Goal: Task Accomplishment & Management: Manage account settings

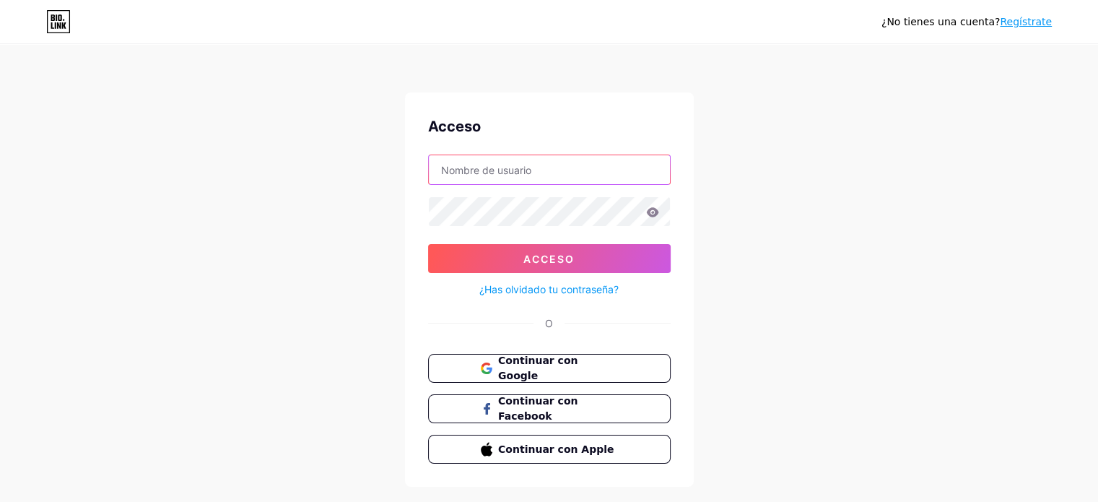
click at [454, 168] on input "text" at bounding box center [549, 169] width 241 height 29
type input "[EMAIL_ADDRESS][DOMAIN_NAME]"
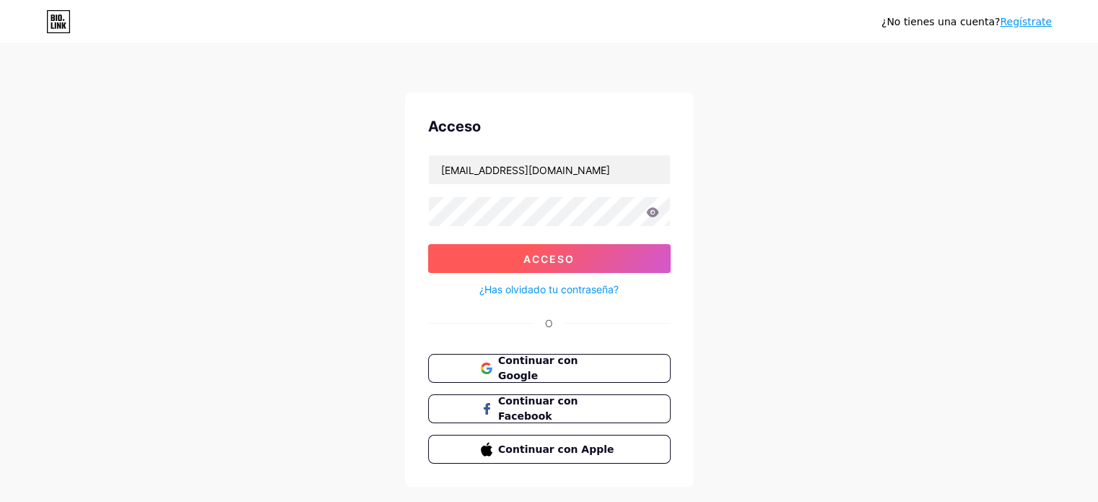
click at [568, 265] on button "Acceso" at bounding box center [549, 258] width 243 height 29
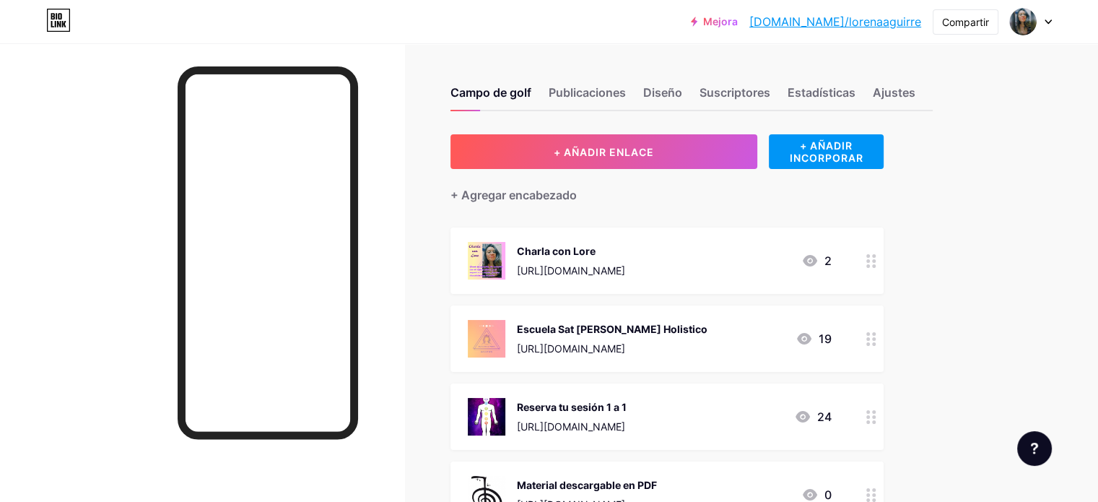
click at [625, 270] on font "[URL][DOMAIN_NAME]" at bounding box center [571, 270] width 108 height 12
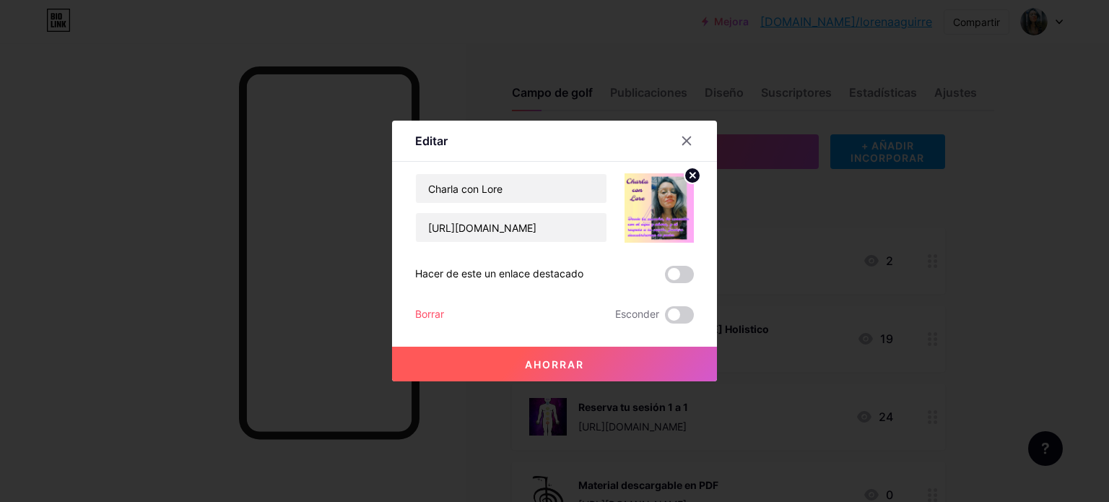
click at [684, 271] on span at bounding box center [679, 274] width 29 height 17
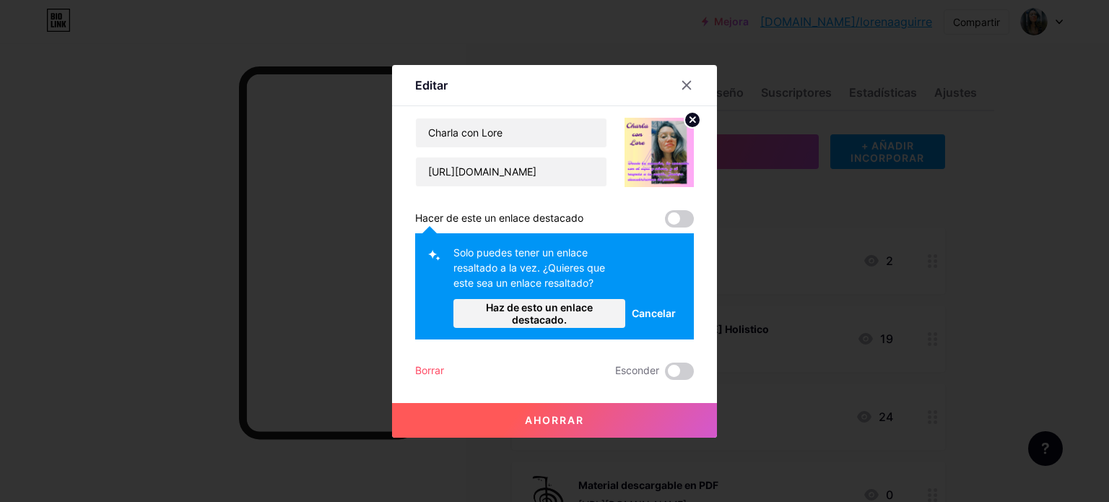
click at [658, 314] on font "Cancelar" at bounding box center [654, 313] width 44 height 12
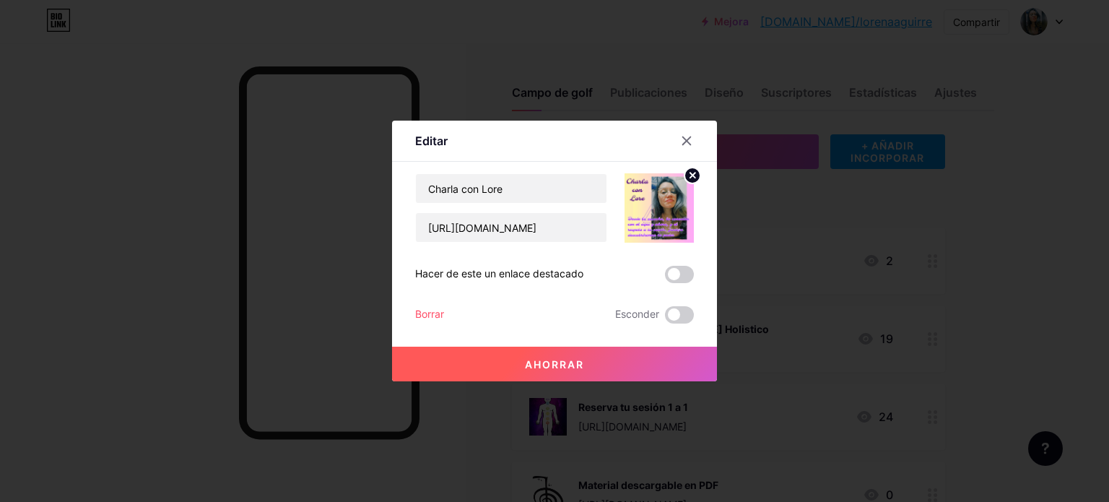
click at [578, 360] on font "Ahorrar" at bounding box center [554, 364] width 59 height 12
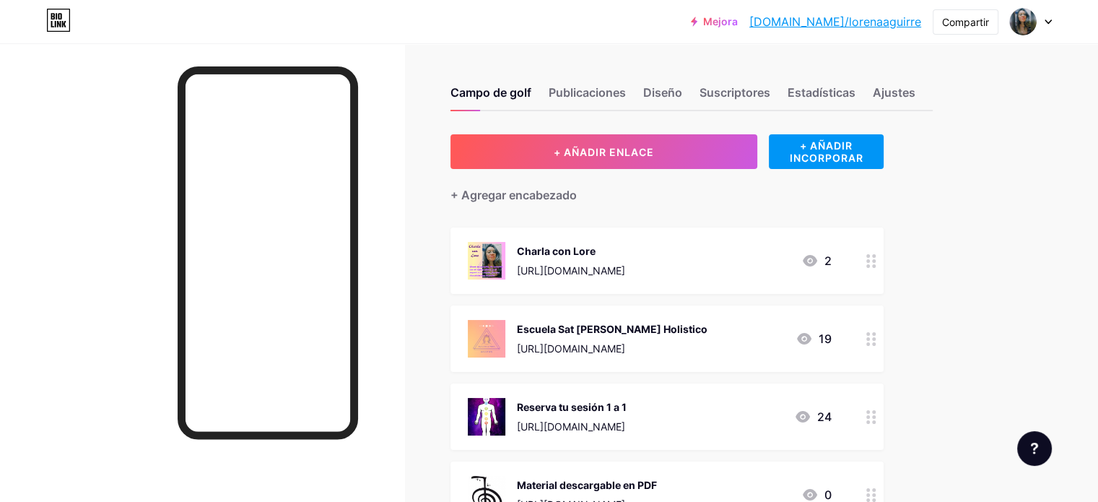
click at [783, 339] on div "Escuela Sat [PERSON_NAME] Holistico [URL][DOMAIN_NAME] 19" at bounding box center [650, 339] width 364 height 38
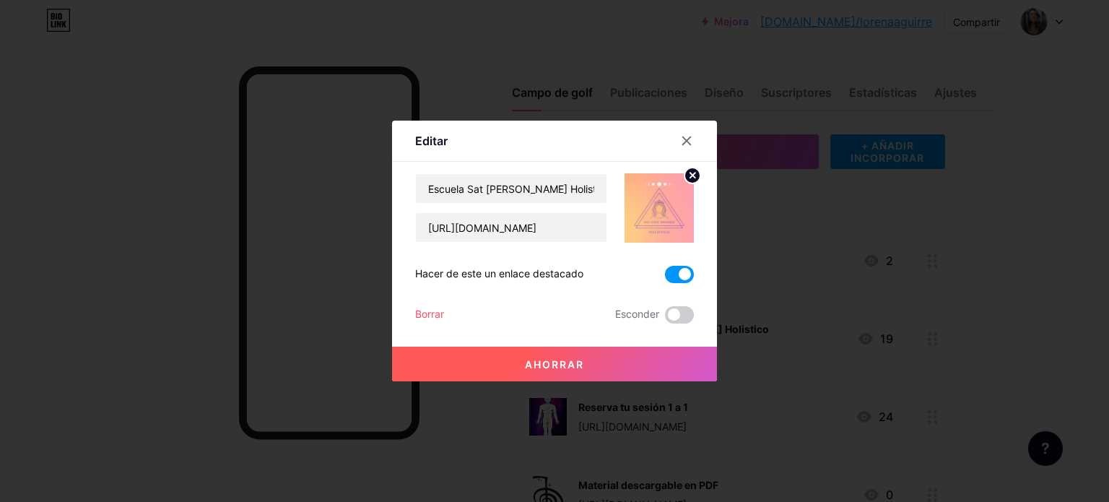
click at [671, 278] on span at bounding box center [679, 274] width 29 height 17
click at [665, 278] on input "checkbox" at bounding box center [665, 278] width 0 height 0
click at [567, 358] on font "Ahorrar" at bounding box center [554, 364] width 59 height 12
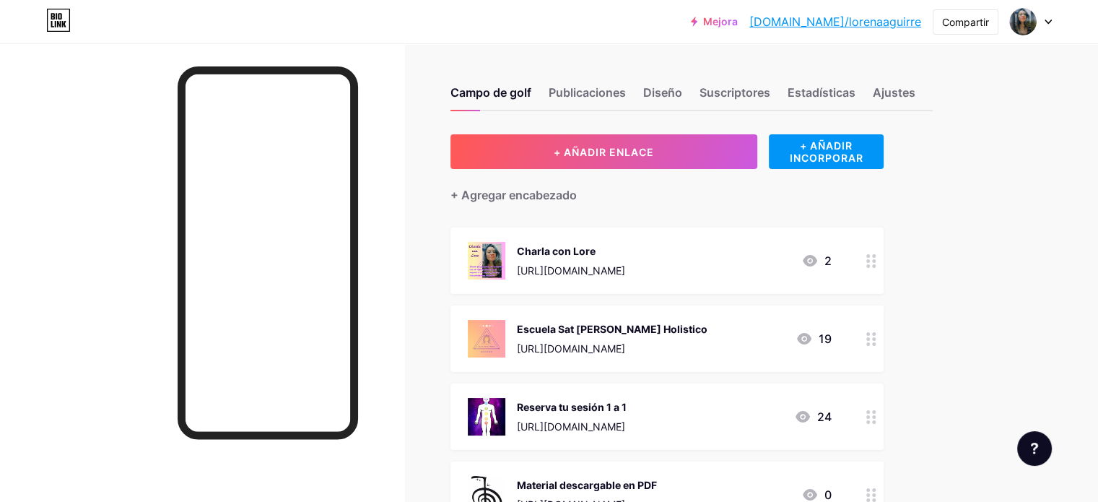
click at [625, 260] on div "Charla con Lore [URL][DOMAIN_NAME]" at bounding box center [571, 261] width 108 height 38
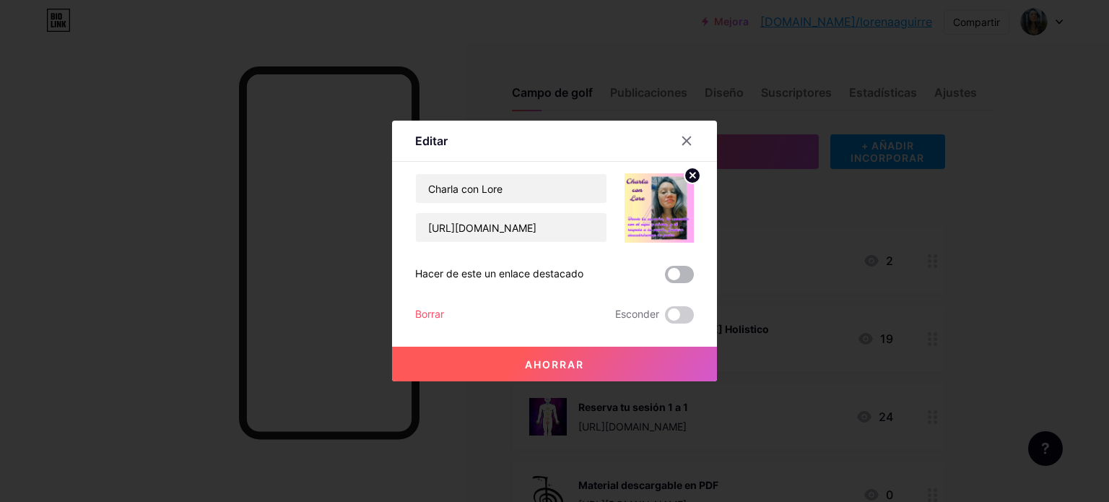
click at [692, 274] on span at bounding box center [679, 274] width 29 height 17
click at [665, 278] on input "checkbox" at bounding box center [665, 278] width 0 height 0
click at [549, 363] on font "Ahorrar" at bounding box center [554, 364] width 59 height 12
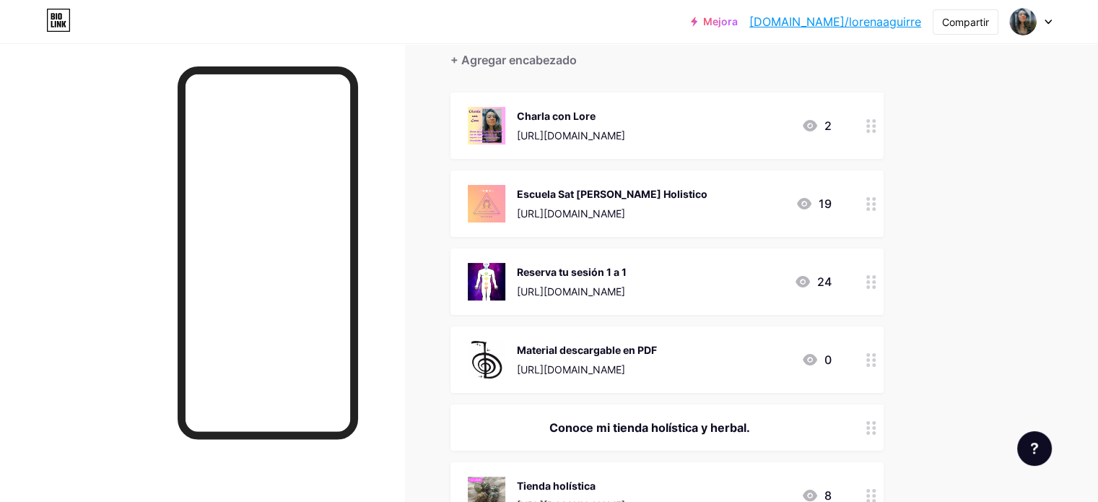
scroll to position [144, 0]
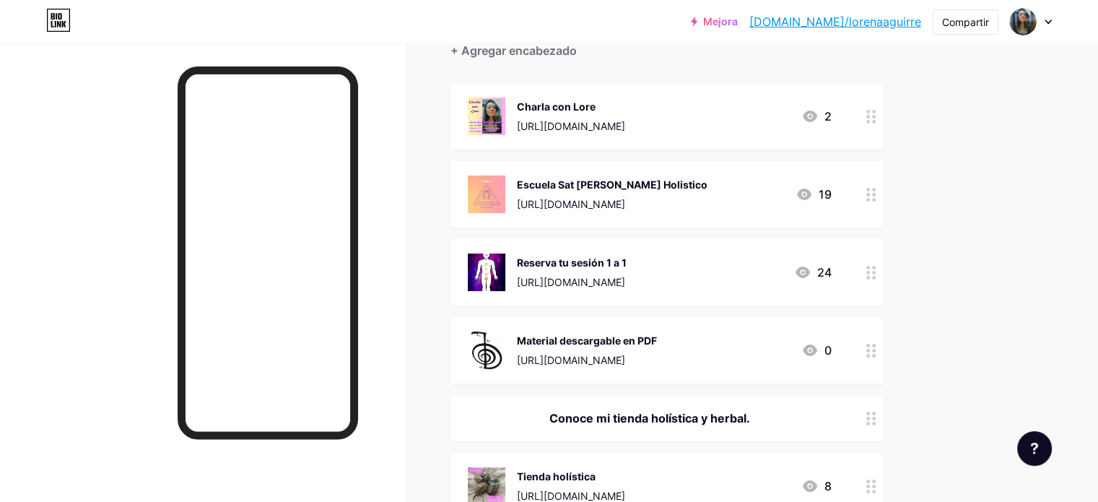
drag, startPoint x: 823, startPoint y: 272, endPoint x: 826, endPoint y: 225, distance: 47.0
click at [826, 225] on span "Charla con Lore [URL][DOMAIN_NAME] 2 Escuela Sat Chit [GEOGRAPHIC_DATA] [URL][D…" at bounding box center [667, 340] width 433 height 514
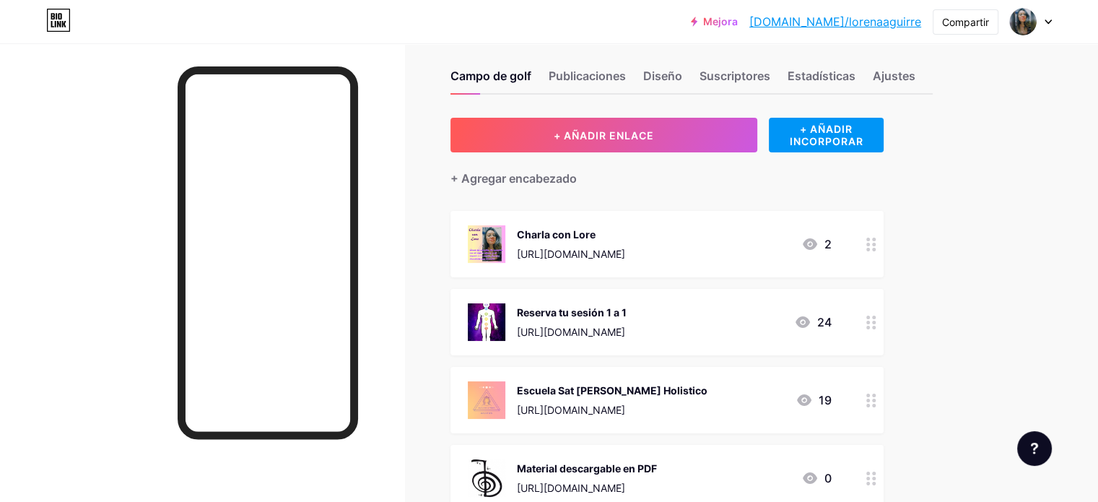
scroll to position [0, 0]
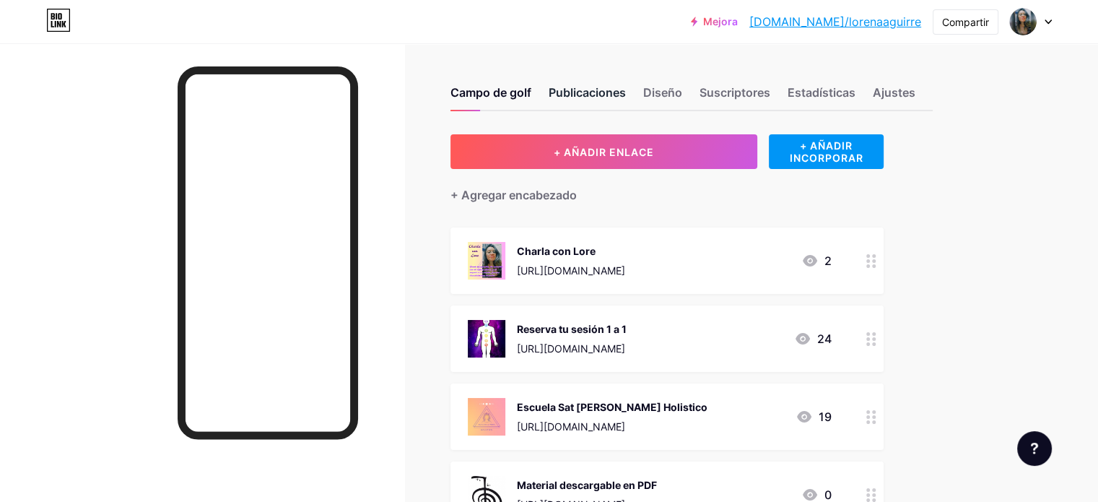
click at [626, 89] on font "Publicaciones" at bounding box center [587, 92] width 77 height 14
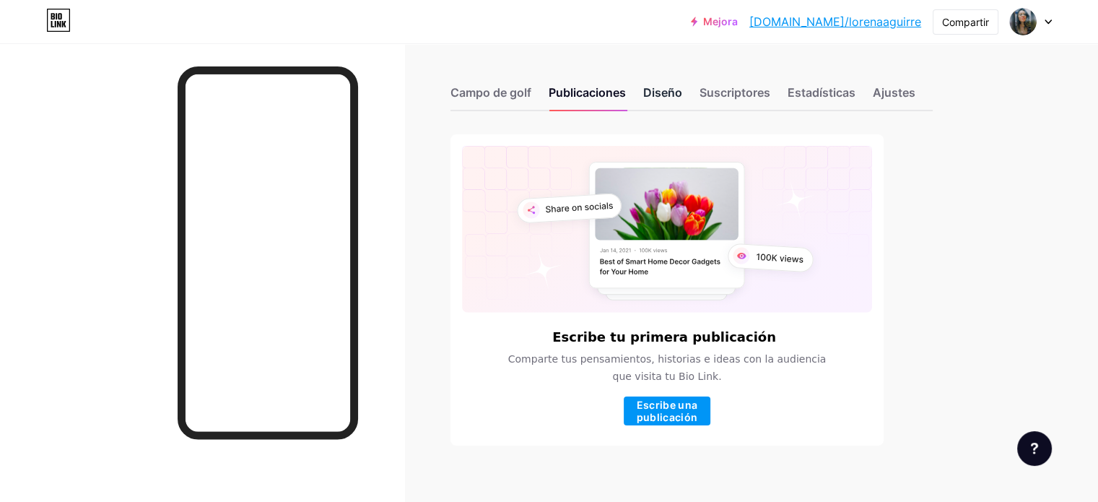
click at [682, 90] on font "Diseño" at bounding box center [662, 92] width 39 height 14
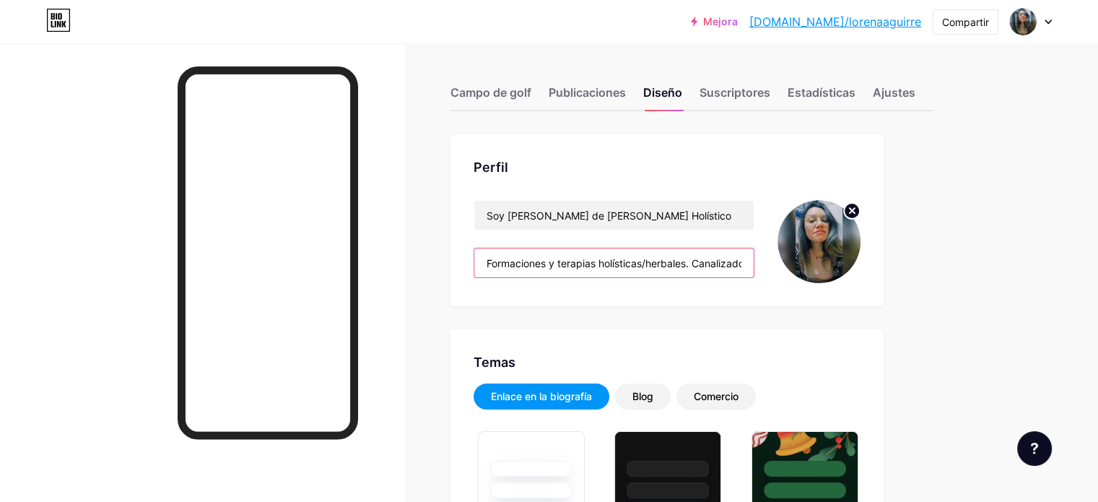
click at [727, 262] on input "Formaciones y terapias holísticas/herbales. Canalizadora, Reiki Alas enraizadas" at bounding box center [613, 262] width 279 height 29
drag, startPoint x: 549, startPoint y: 259, endPoint x: 881, endPoint y: 266, distance: 332.2
click at [861, 266] on div "Soy [PERSON_NAME] de Sat Chit Ananda Holístico Formaciones y terapias holística…" at bounding box center [667, 241] width 387 height 83
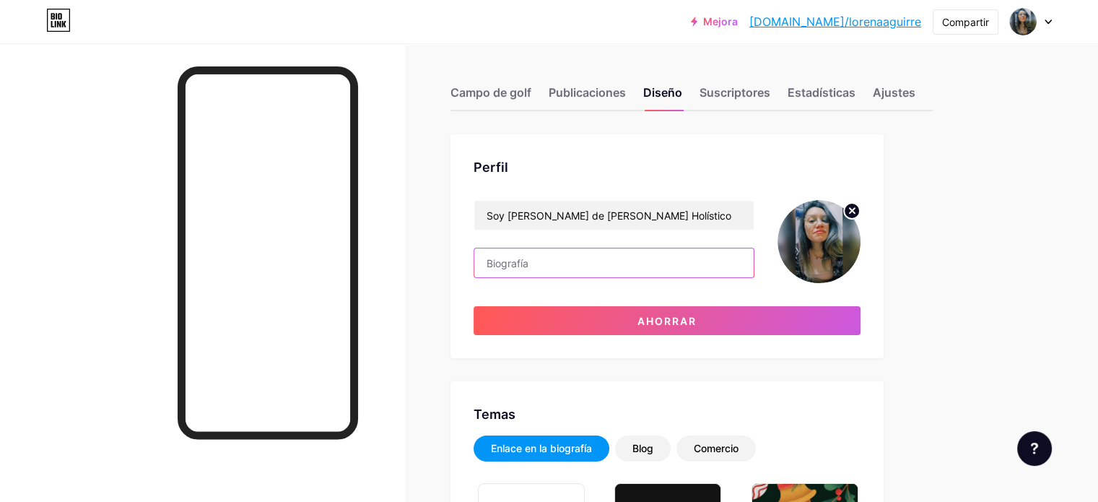
paste input "Poder Interior ✨ Propósito de vida✨Guía✨Canalizadora✨ Registros Akashicos✨Tarot…"
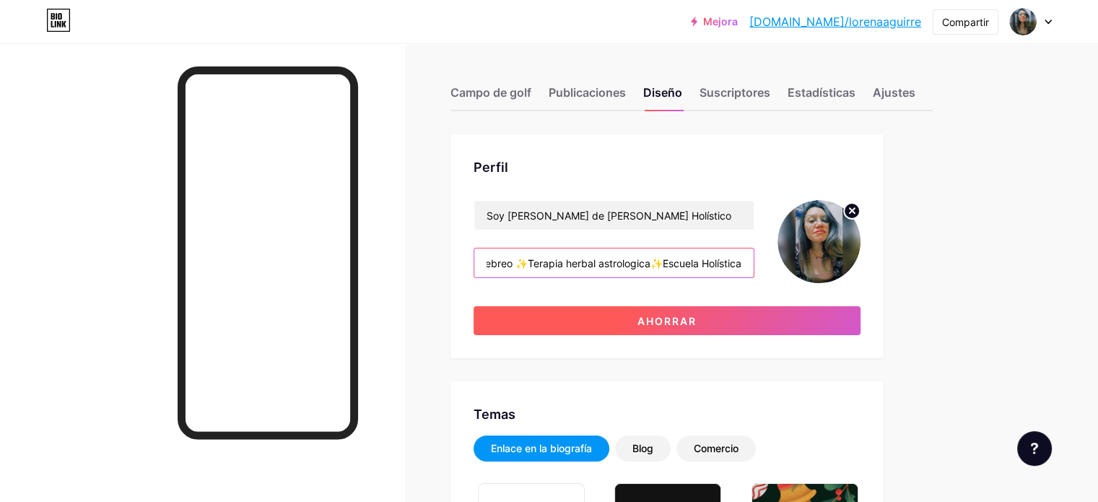
type input "Poder Interior ✨ Propósito de vida✨Guía✨Canalizadora✨ Registros Akashicos✨Tarot…"
click at [762, 315] on button "Ahorrar" at bounding box center [667, 320] width 387 height 29
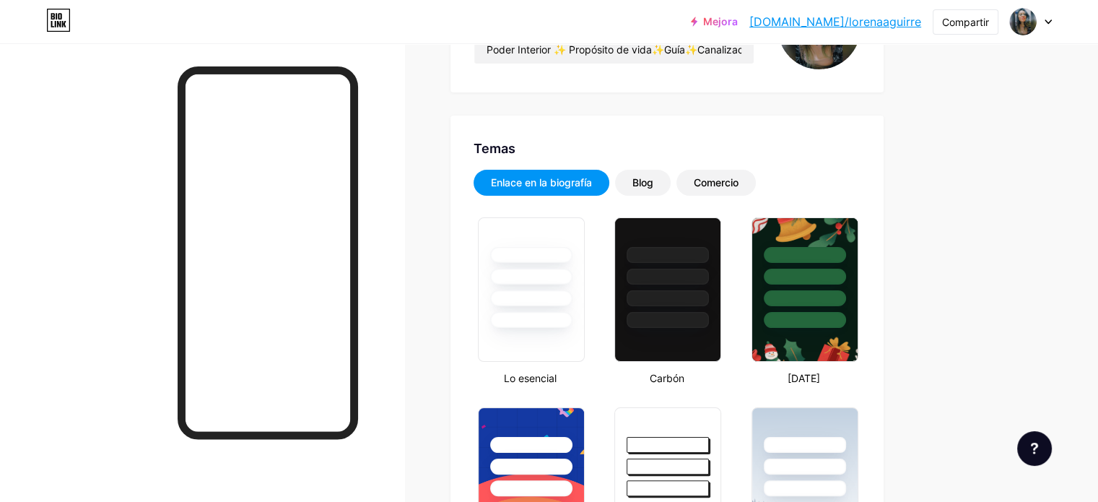
scroll to position [217, 0]
